Goal: Task Accomplishment & Management: Use online tool/utility

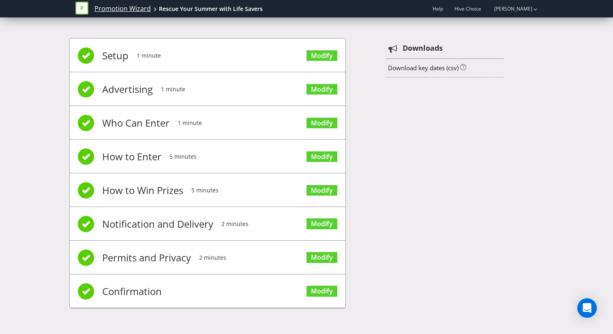
click at [123, 10] on link "Promotion Wizard" at bounding box center [122, 8] width 56 height 9
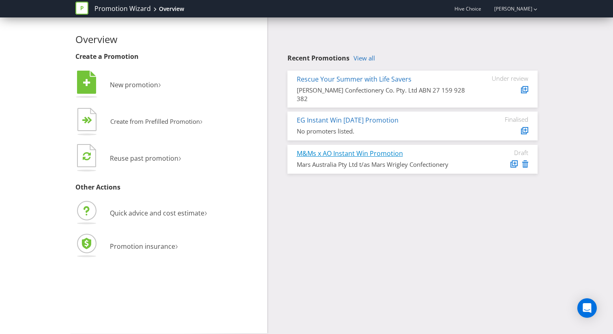
click at [347, 149] on link "M&Ms x AO Instant Win Promotion" at bounding box center [350, 153] width 106 height 9
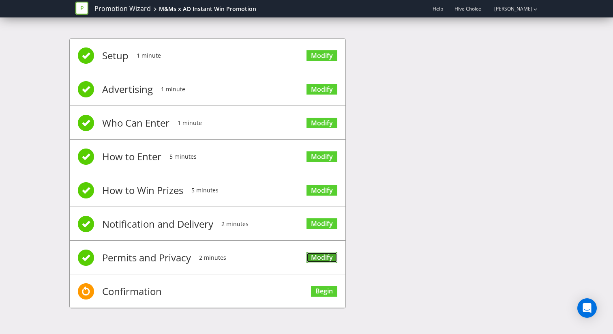
click at [319, 256] on link "Modify" at bounding box center [321, 257] width 31 height 11
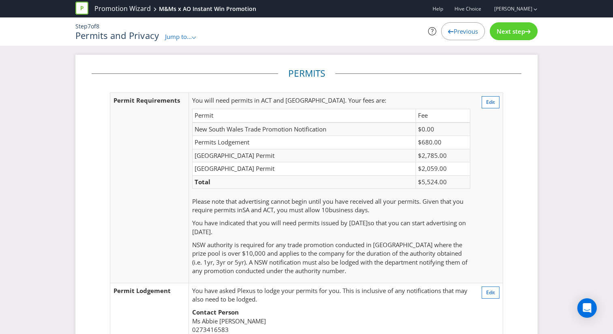
click at [462, 30] on span "Previous" at bounding box center [466, 31] width 24 height 8
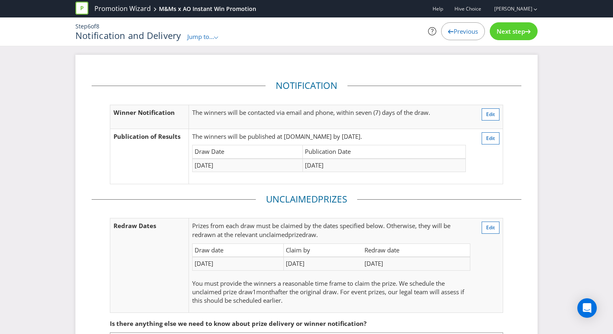
click at [462, 30] on span "Previous" at bounding box center [466, 31] width 24 height 8
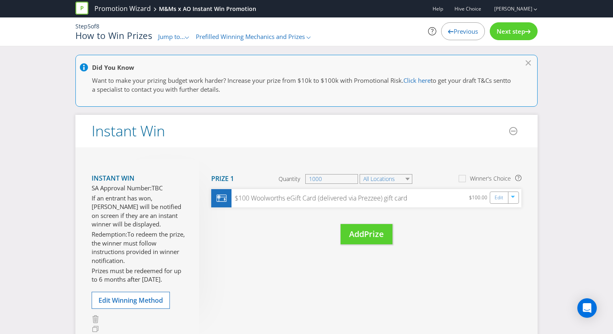
click at [462, 30] on span "Previous" at bounding box center [466, 31] width 24 height 8
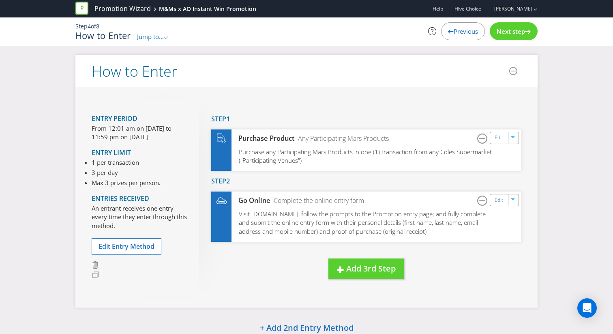
click at [462, 30] on span "Previous" at bounding box center [466, 31] width 24 height 8
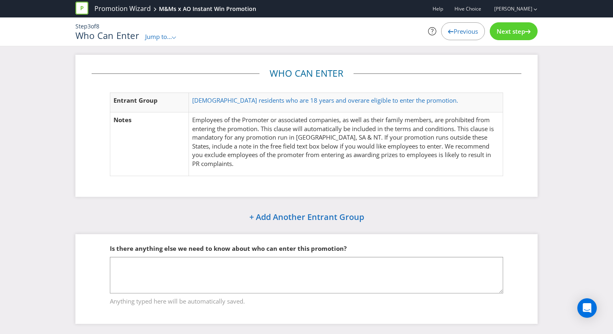
click at [462, 30] on span "Previous" at bounding box center [466, 31] width 24 height 8
